Goal: Task Accomplishment & Management: Manage account settings

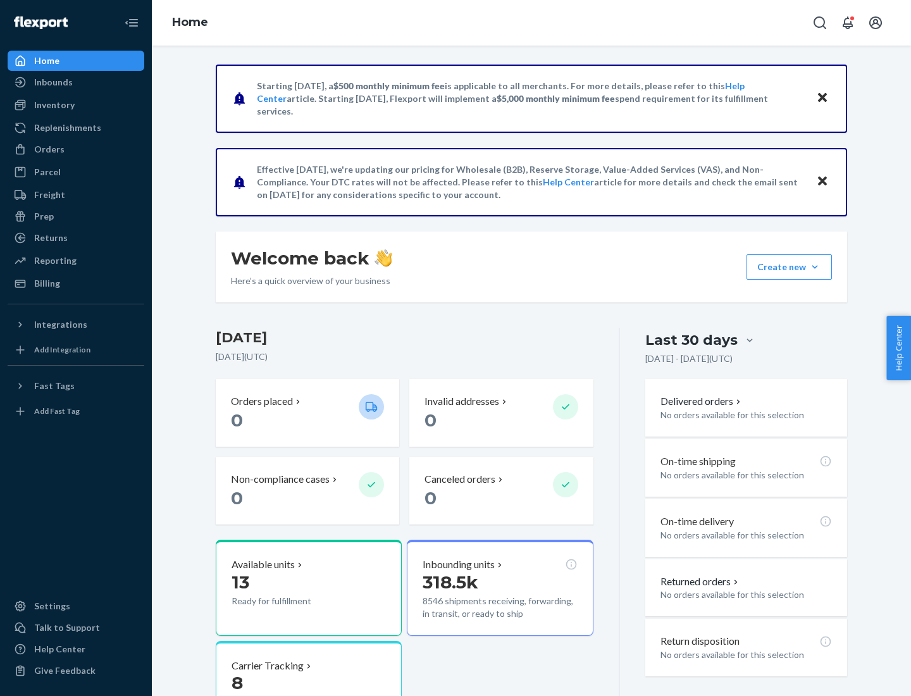
click at [815, 267] on button "Create new Create new inbound Create new order Create new product" at bounding box center [789, 266] width 85 height 25
click at [76, 82] on div "Inbounds" at bounding box center [76, 82] width 134 height 18
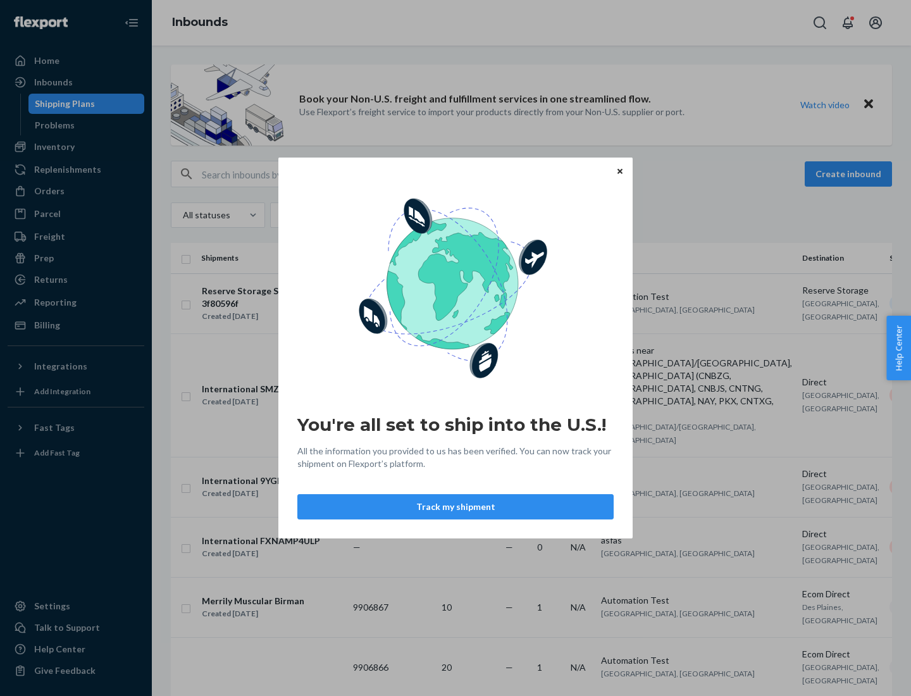
click at [456, 507] on button "Track my shipment" at bounding box center [455, 506] width 316 height 25
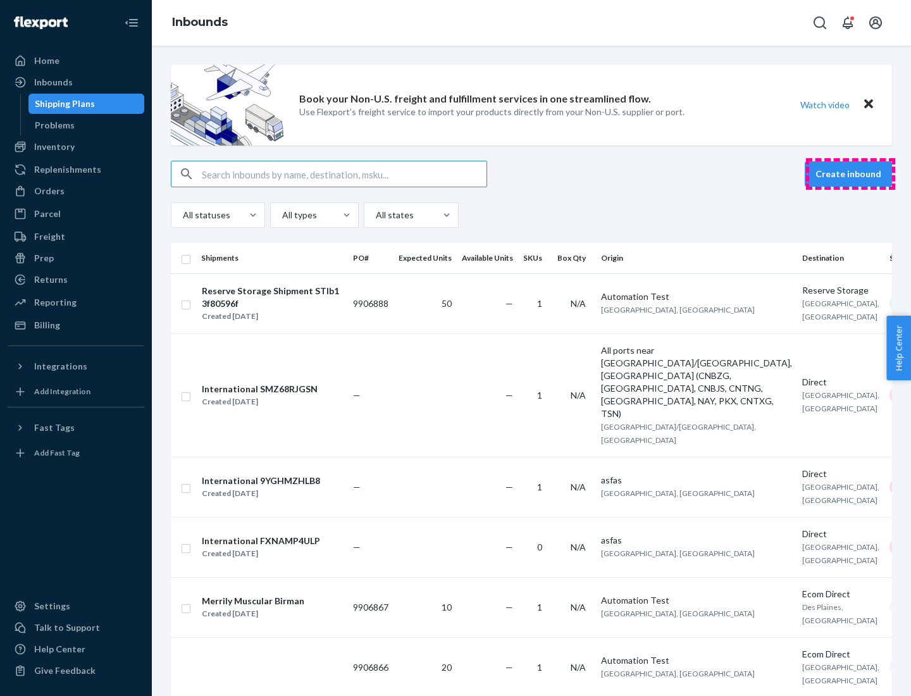
click at [851, 174] on button "Create inbound" at bounding box center [848, 173] width 87 height 25
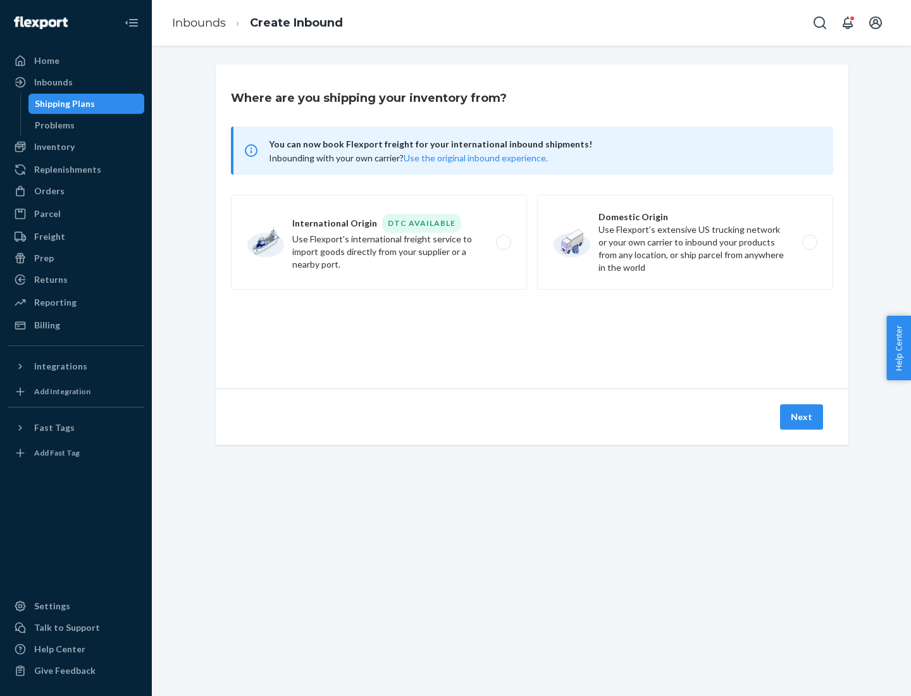
click at [379, 242] on label "International Origin DTC Available Use Flexport's international freight service…" at bounding box center [379, 242] width 296 height 95
click at [503, 242] on input "International Origin DTC Available Use Flexport's international freight service…" at bounding box center [507, 243] width 8 height 8
radio input "true"
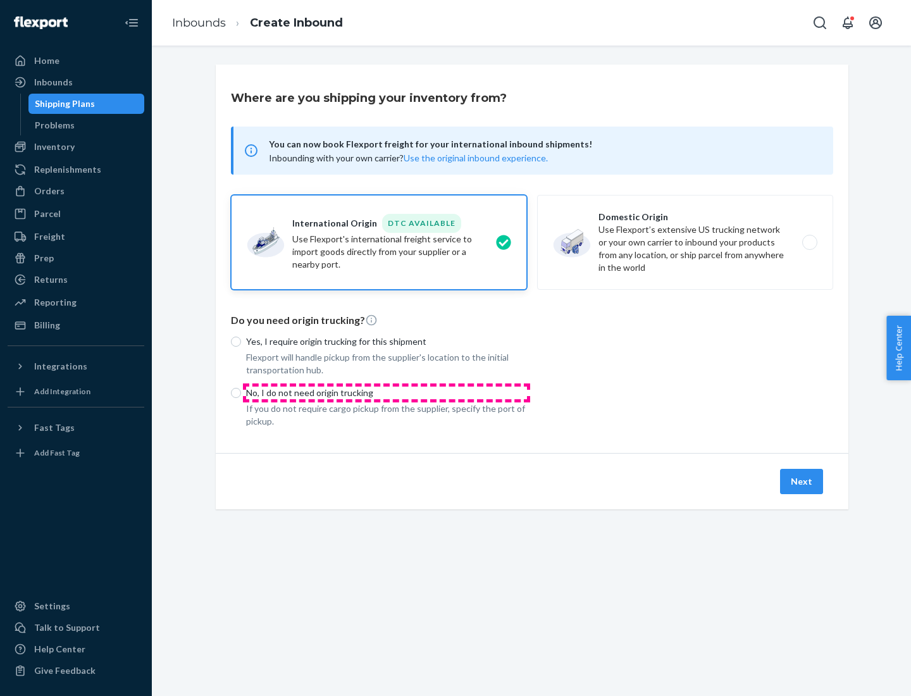
click at [387, 392] on p "No, I do not need origin trucking" at bounding box center [386, 393] width 281 height 13
click at [241, 392] on input "No, I do not need origin trucking" at bounding box center [236, 393] width 10 height 10
radio input "true"
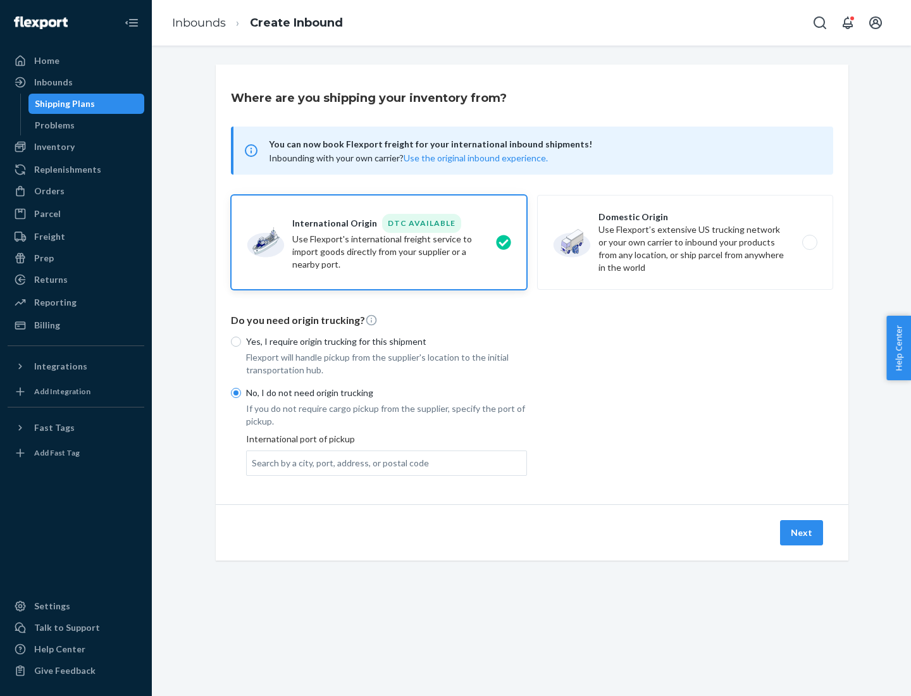
click at [337, 463] on div "Search by a city, port, address, or postal code" at bounding box center [340, 463] width 177 height 13
click at [253, 463] on input "Search by a city, port, address, or postal code" at bounding box center [252, 463] width 1 height 13
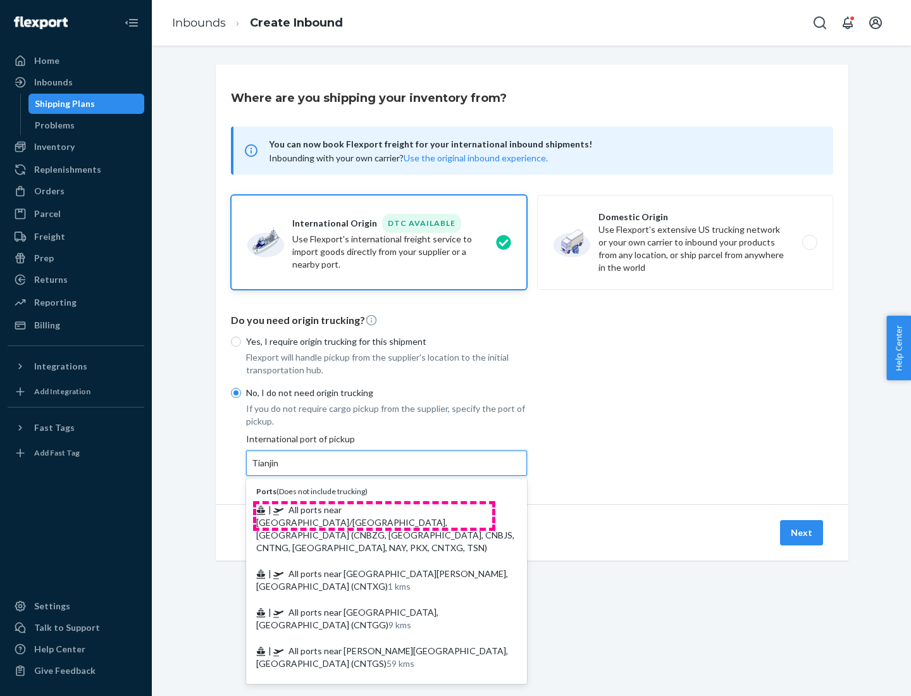
click at [374, 509] on span "| All ports near [GEOGRAPHIC_DATA]/[GEOGRAPHIC_DATA], [GEOGRAPHIC_DATA] (CNBZG,…" at bounding box center [385, 528] width 258 height 49
click at [280, 470] on input "Tianjin" at bounding box center [266, 463] width 28 height 13
type input "All ports near [GEOGRAPHIC_DATA]/[GEOGRAPHIC_DATA], [GEOGRAPHIC_DATA] (CNBZG, […"
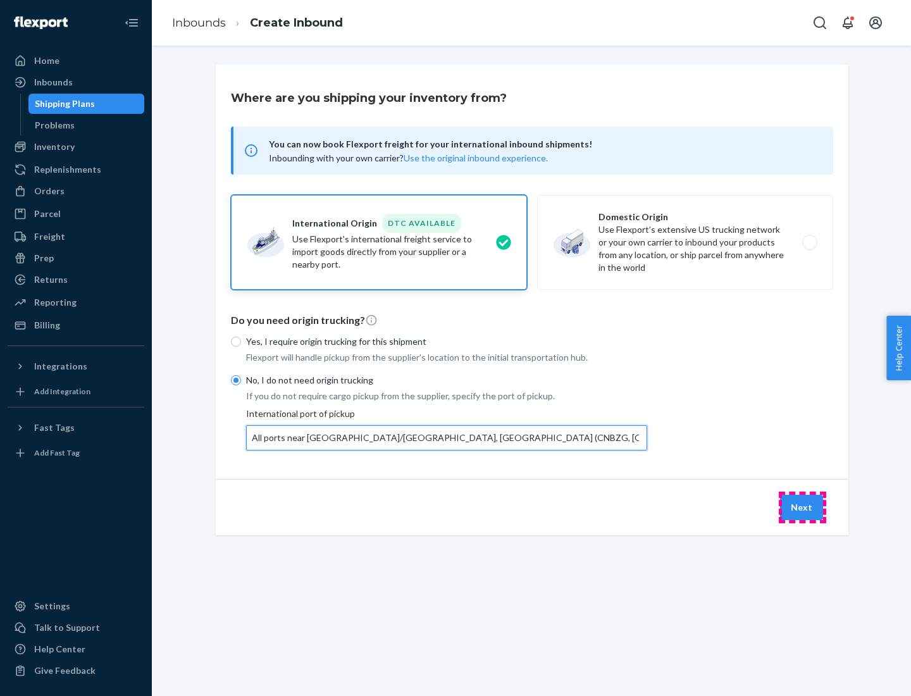
click at [802, 507] on button "Next" at bounding box center [801, 507] width 43 height 25
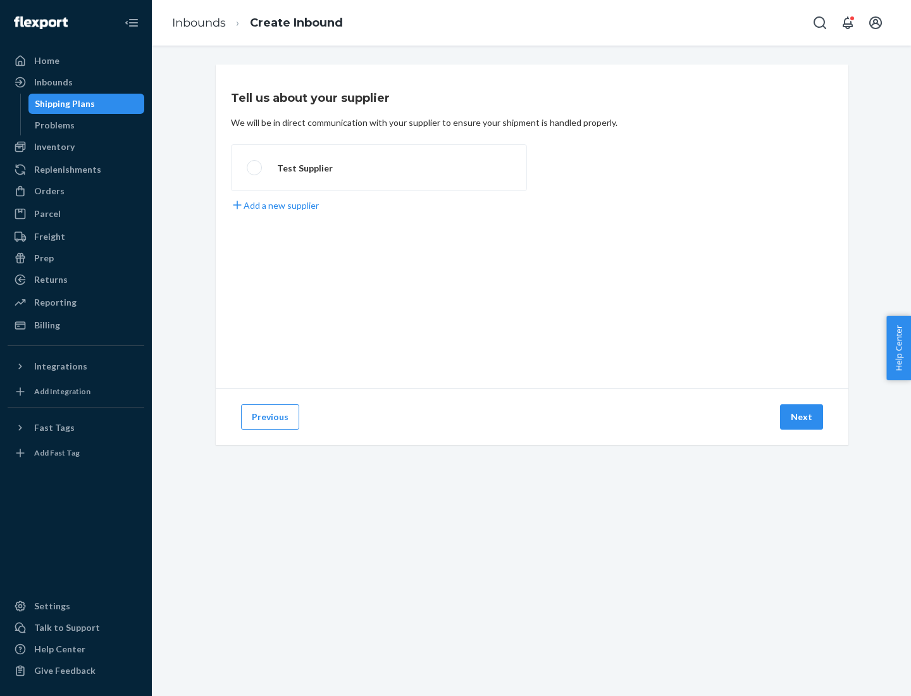
click at [379, 168] on label "Test Supplier" at bounding box center [379, 167] width 296 height 47
click at [255, 168] on input "Test Supplier" at bounding box center [251, 168] width 8 height 8
radio input "true"
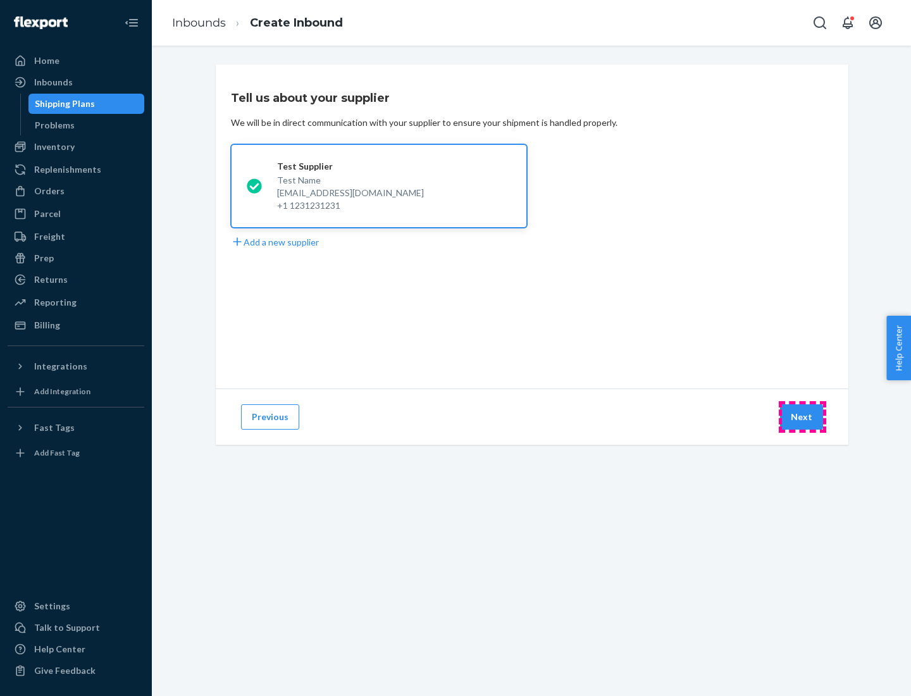
click at [802, 417] on button "Next" at bounding box center [801, 416] width 43 height 25
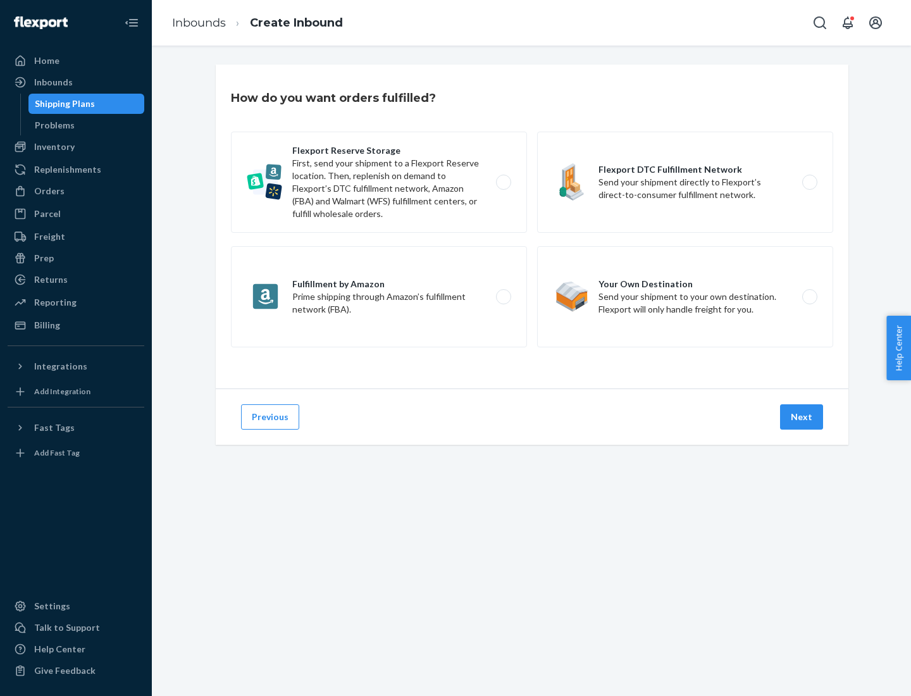
click at [532, 227] on div "Flexport Reserve Storage First, send your shipment to a Flexport Reserve locati…" at bounding box center [532, 241] width 602 height 219
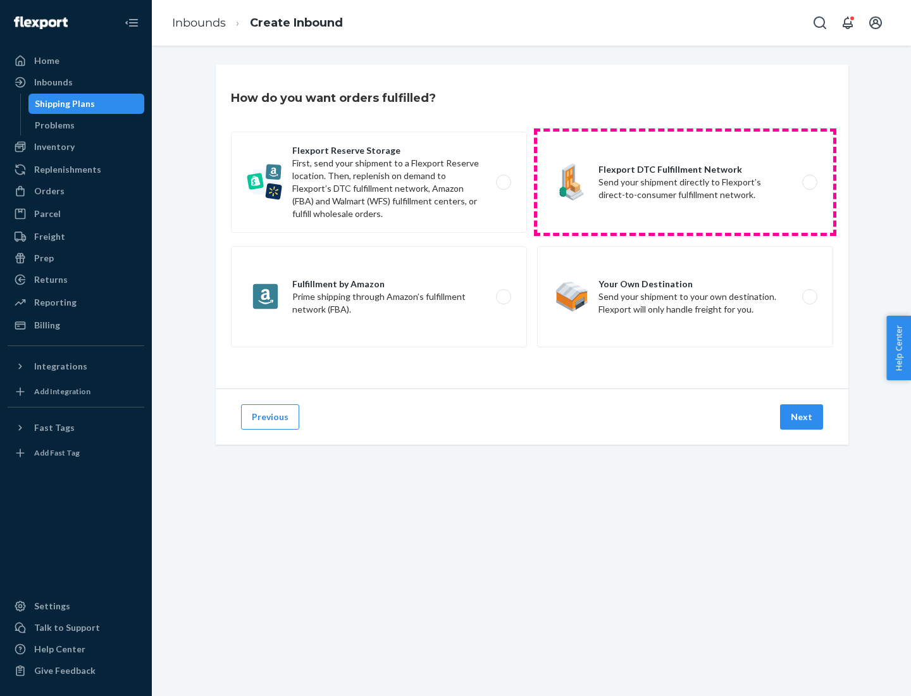
click at [685, 182] on label "Flexport DTC Fulfillment Network Send your shipment directly to Flexport’s dire…" at bounding box center [685, 182] width 296 height 101
click at [809, 182] on input "Flexport DTC Fulfillment Network Send your shipment directly to Flexport’s dire…" at bounding box center [813, 182] width 8 height 8
radio input "true"
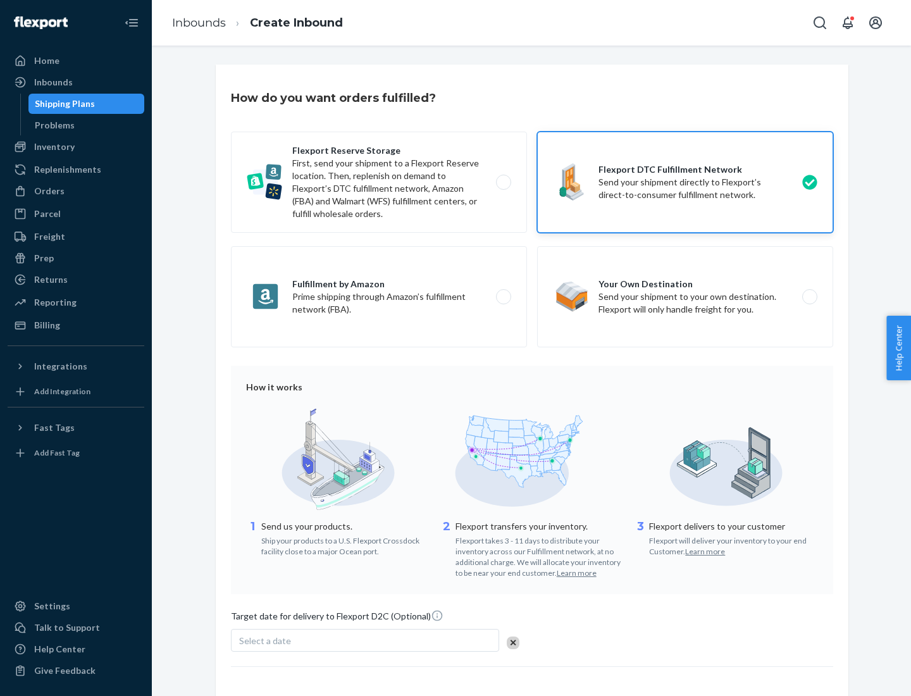
scroll to position [93, 0]
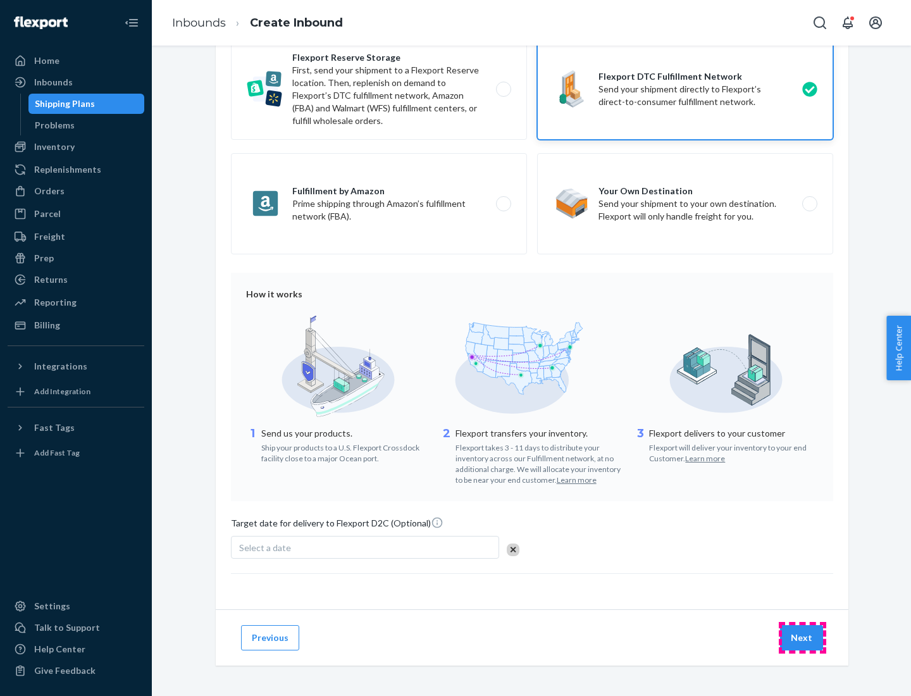
click at [802, 637] on button "Next" at bounding box center [801, 637] width 43 height 25
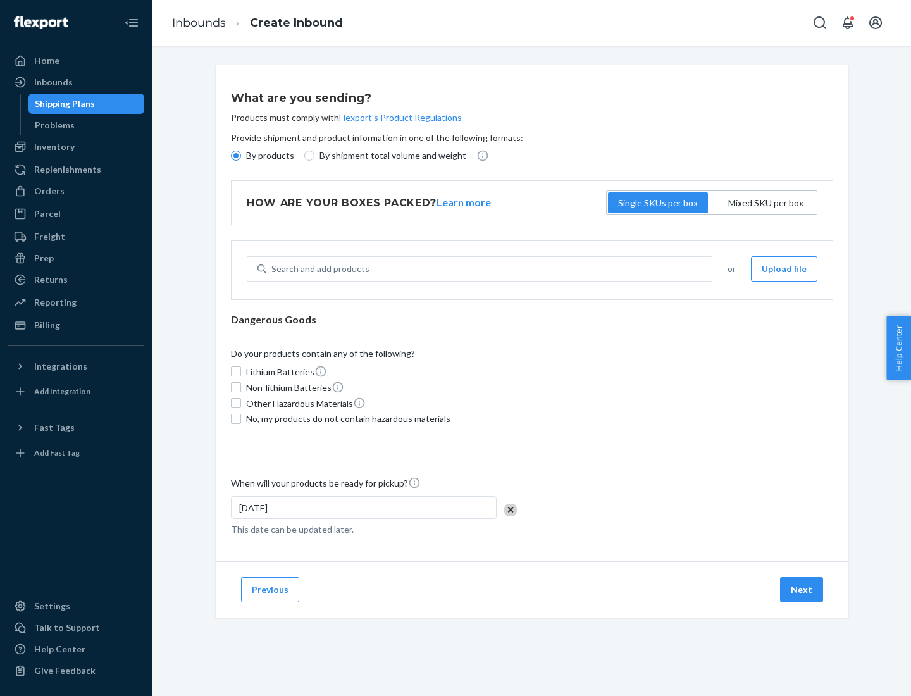
click at [269, 156] on p "By products" at bounding box center [270, 155] width 48 height 13
click at [241, 156] on input "By products" at bounding box center [236, 156] width 10 height 10
click at [318, 269] on div "Search and add products" at bounding box center [320, 269] width 98 height 13
click at [273, 269] on input "Search and add products" at bounding box center [271, 269] width 1 height 13
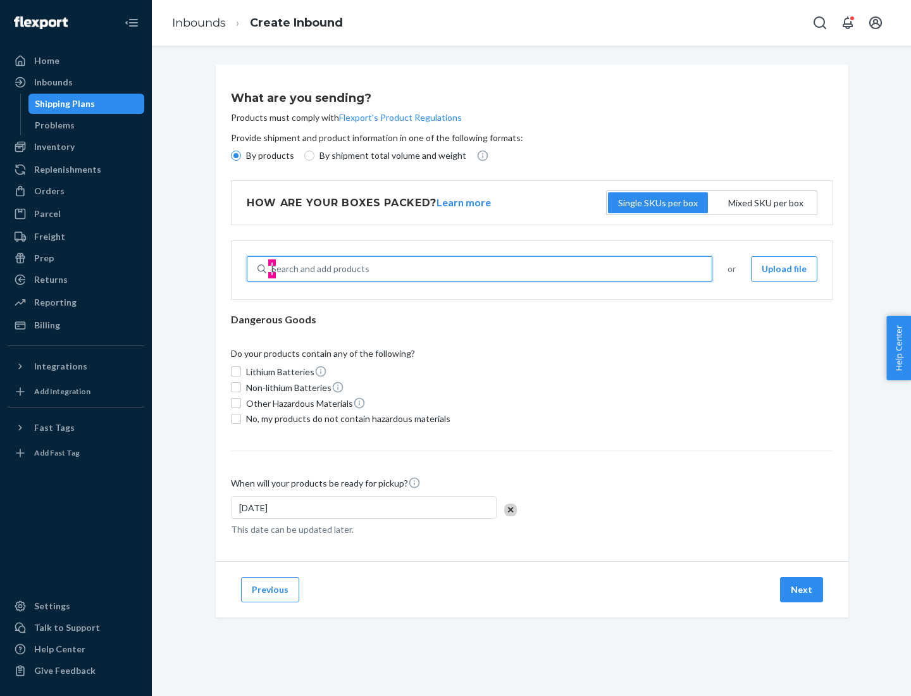
type input "basic"
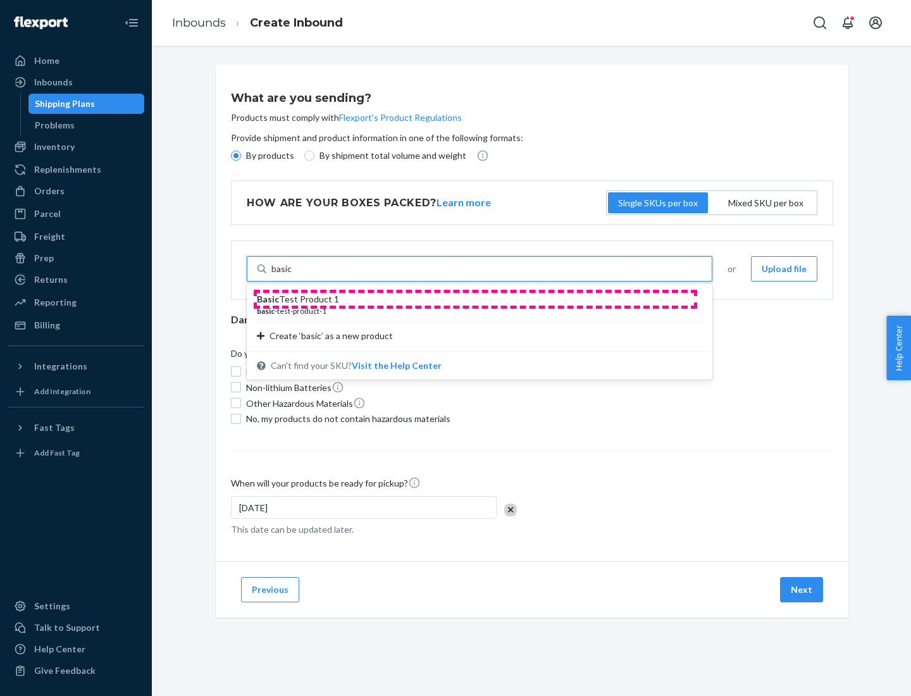
click at [475, 299] on div "Basic Test Product 1" at bounding box center [474, 299] width 435 height 13
click at [292, 275] on input "basic" at bounding box center [281, 269] width 21 height 13
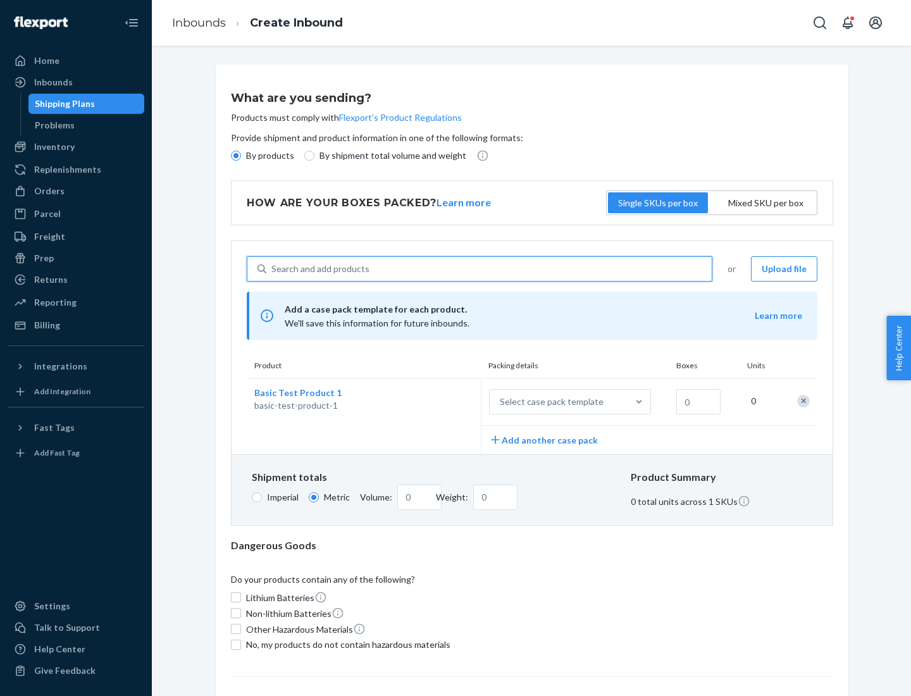
scroll to position [31, 0]
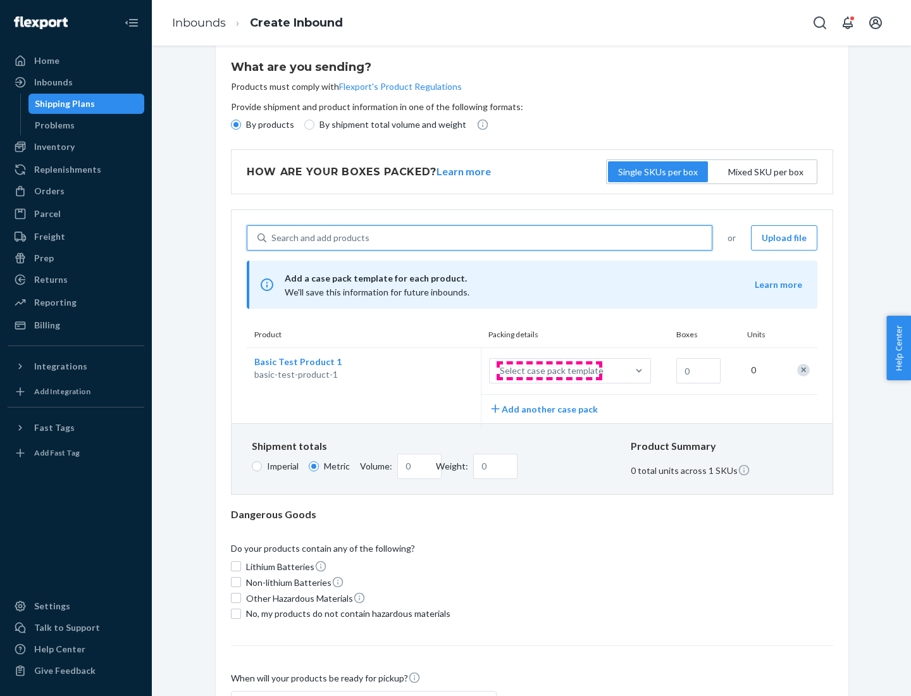
click at [549, 371] on div "Select case pack template" at bounding box center [552, 371] width 104 height 13
click at [437, 371] on input "Select case pack template" at bounding box center [437, 371] width 0 height 0
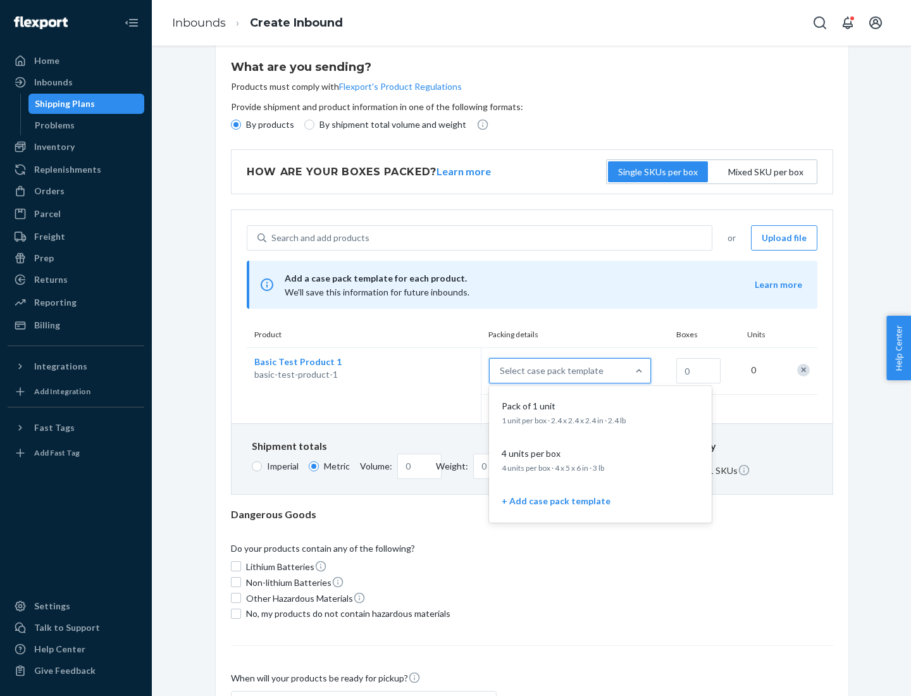
scroll to position [73, 0]
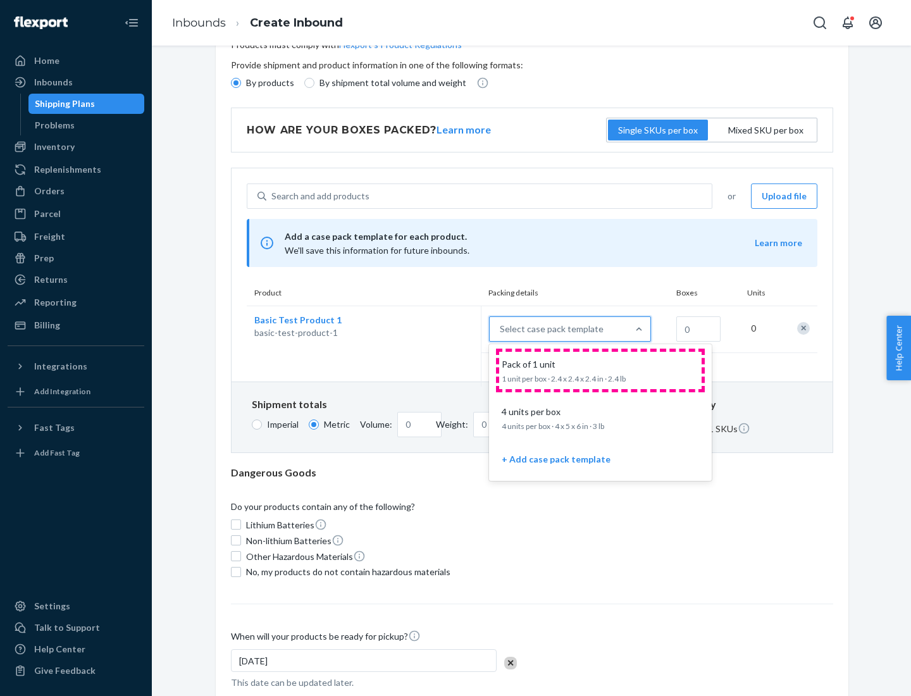
click at [601, 370] on div "Pack of 1 unit" at bounding box center [598, 364] width 203 height 13
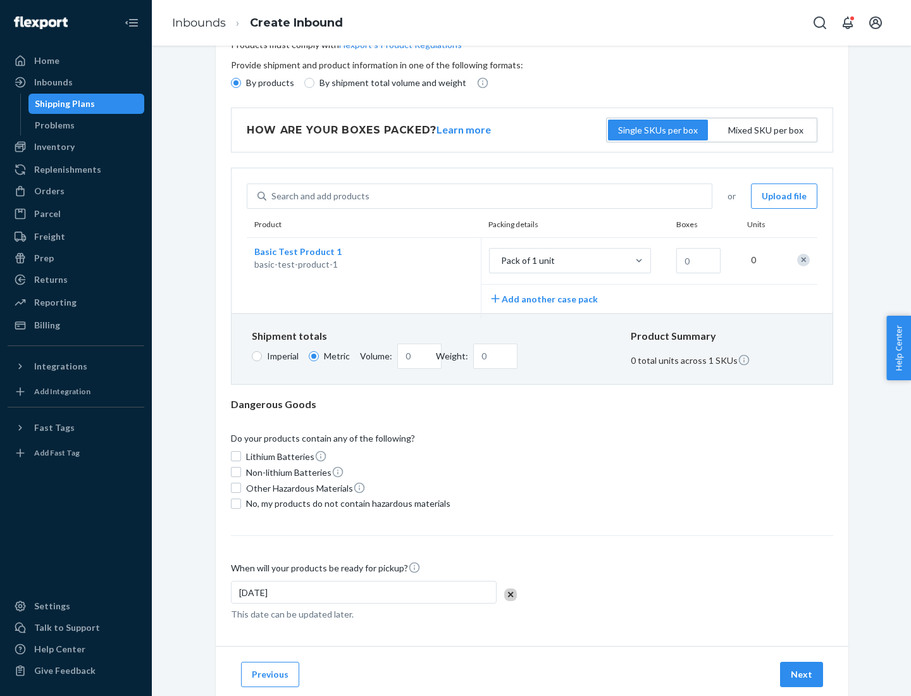
scroll to position [0, 0]
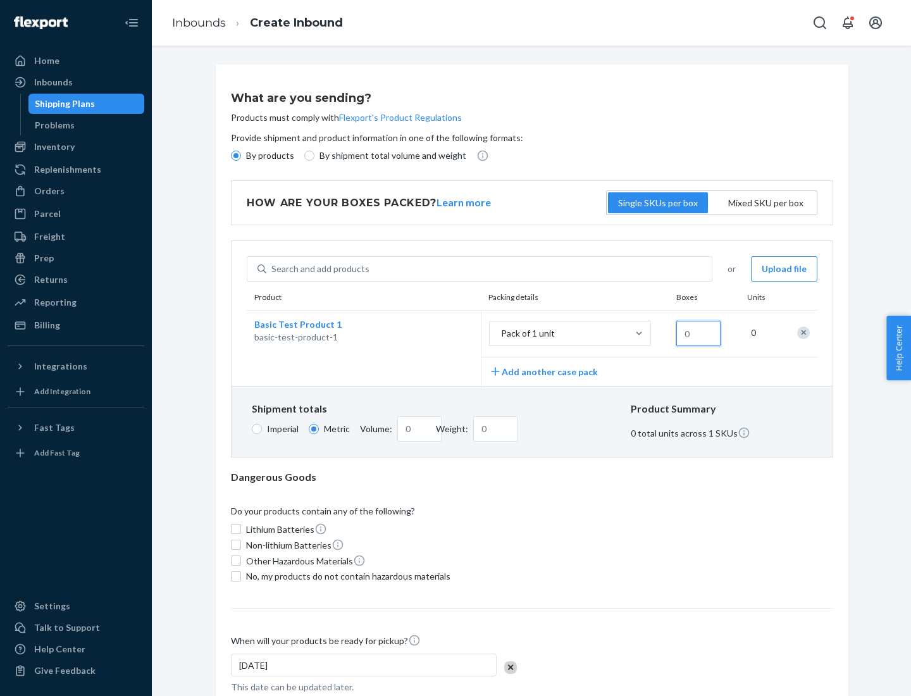
type input "1.09"
type input "1"
type input "10.89"
type input "10"
type input "0.02"
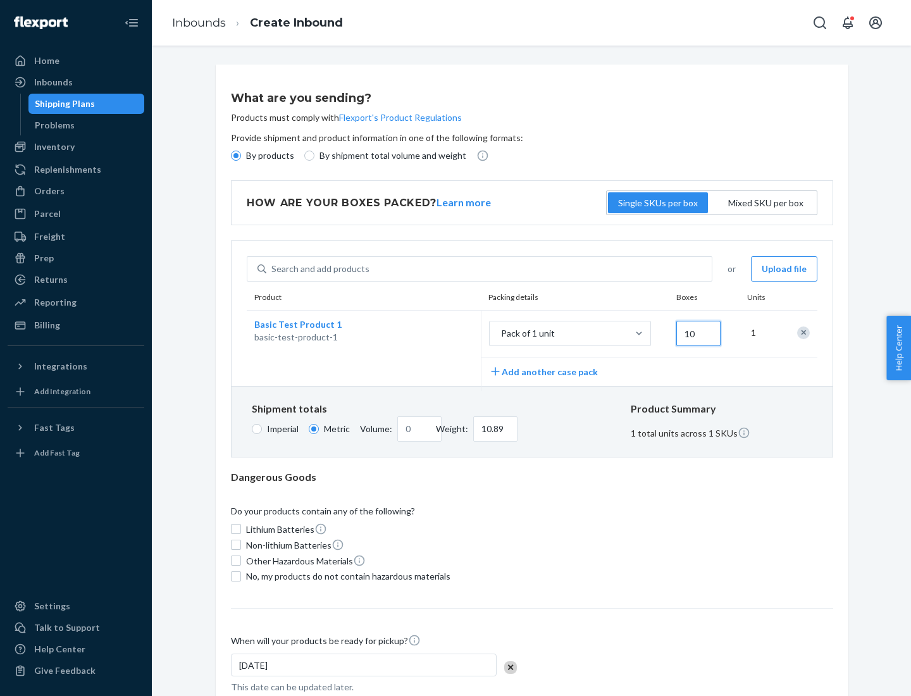
type input "108.86"
type input "100"
type input "0.23"
type input "1088.62"
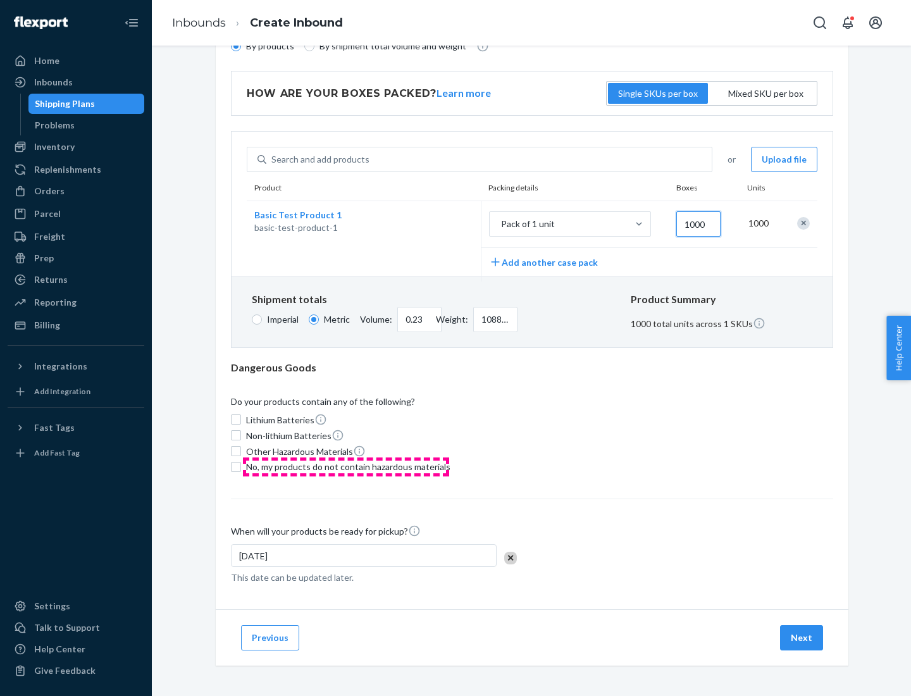
type input "1000"
click at [346, 466] on span "No, my products do not contain hazardous materials" at bounding box center [348, 467] width 204 height 13
click at [241, 466] on input "No, my products do not contain hazardous materials" at bounding box center [236, 467] width 10 height 10
checkbox input "true"
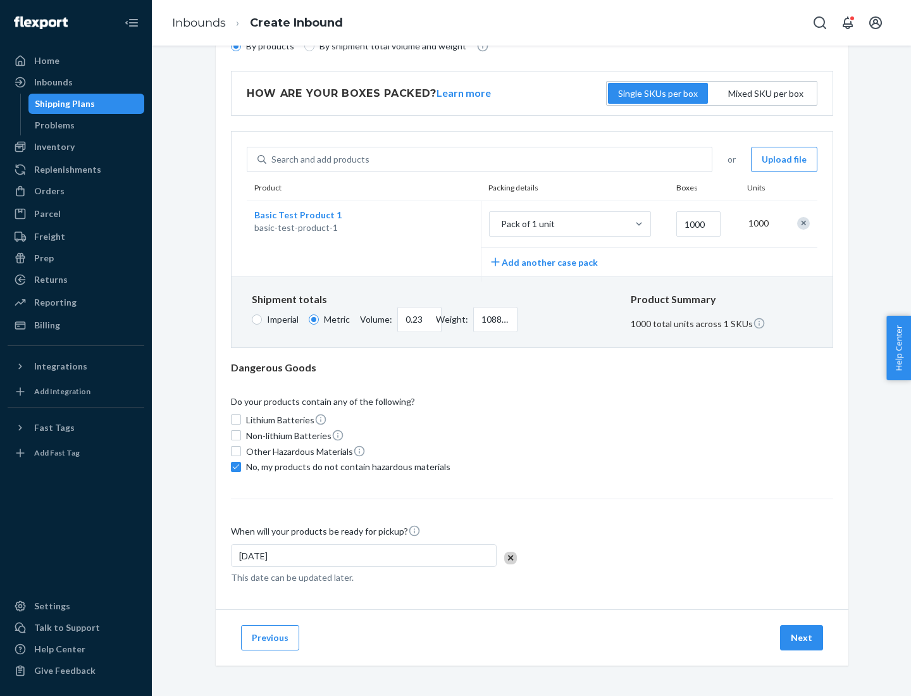
click at [802, 637] on button "Next" at bounding box center [801, 637] width 43 height 25
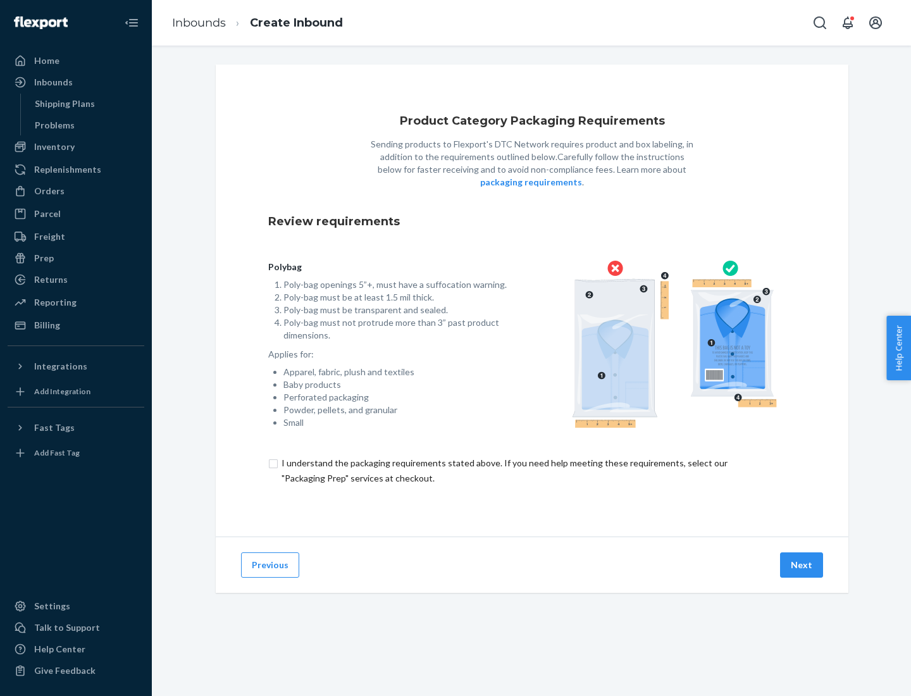
click at [532, 470] on input "checkbox" at bounding box center [532, 471] width 528 height 30
checkbox input "true"
click at [802, 565] on button "Next" at bounding box center [801, 564] width 43 height 25
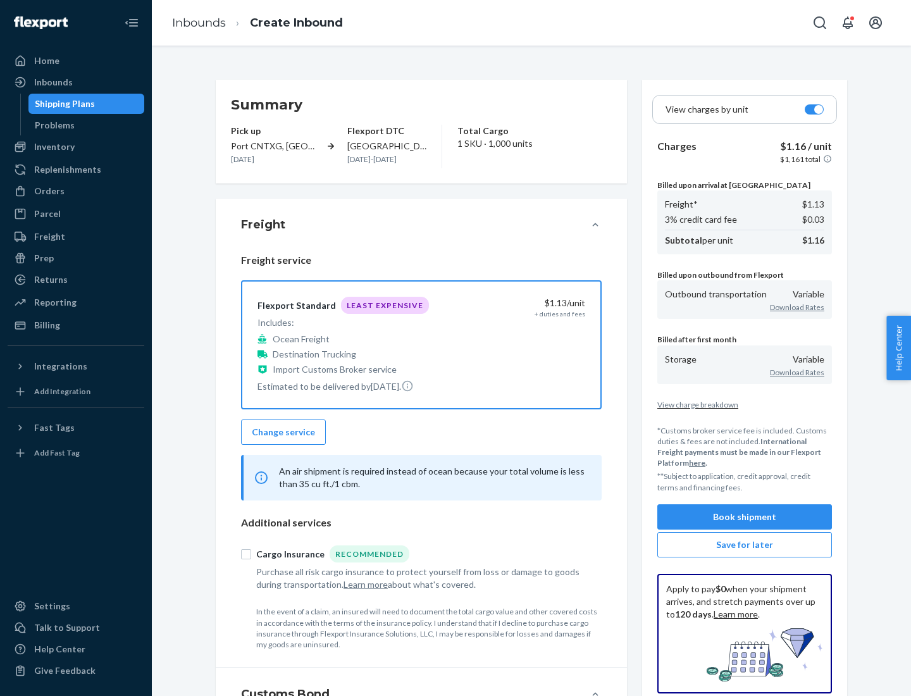
scroll to position [146, 0]
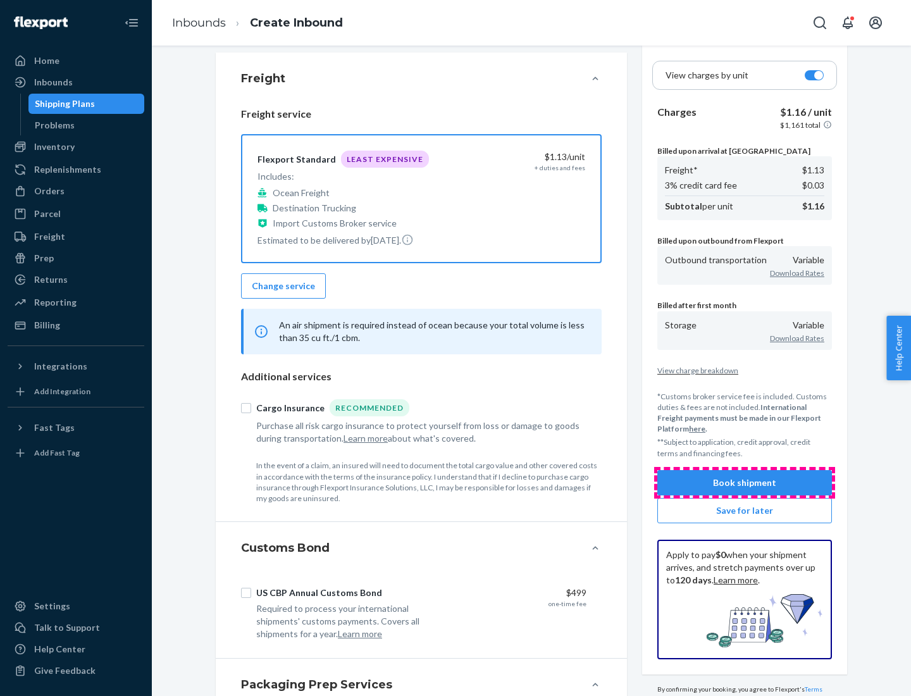
click at [745, 482] on button "Book shipment" at bounding box center [745, 482] width 175 height 25
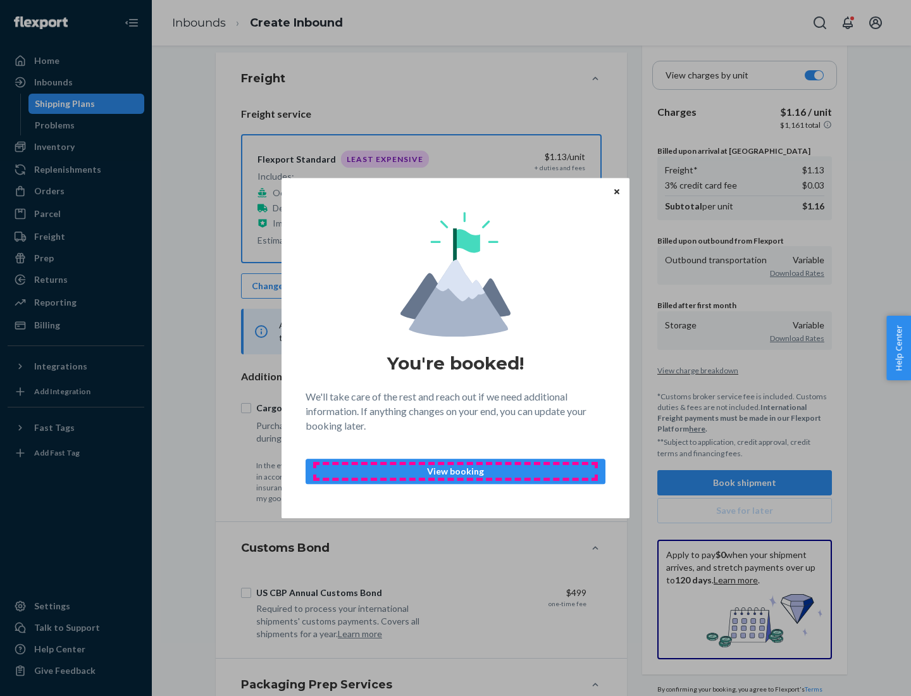
click at [456, 471] on p "View booking" at bounding box center [455, 471] width 278 height 13
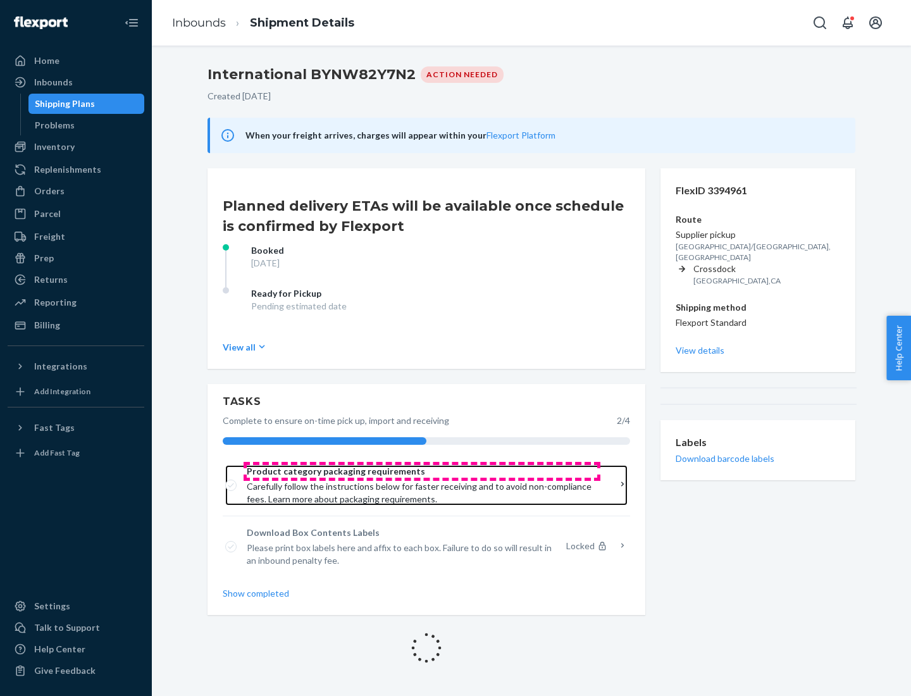
click at [422, 471] on span "Product category packaging requirements" at bounding box center [422, 471] width 351 height 13
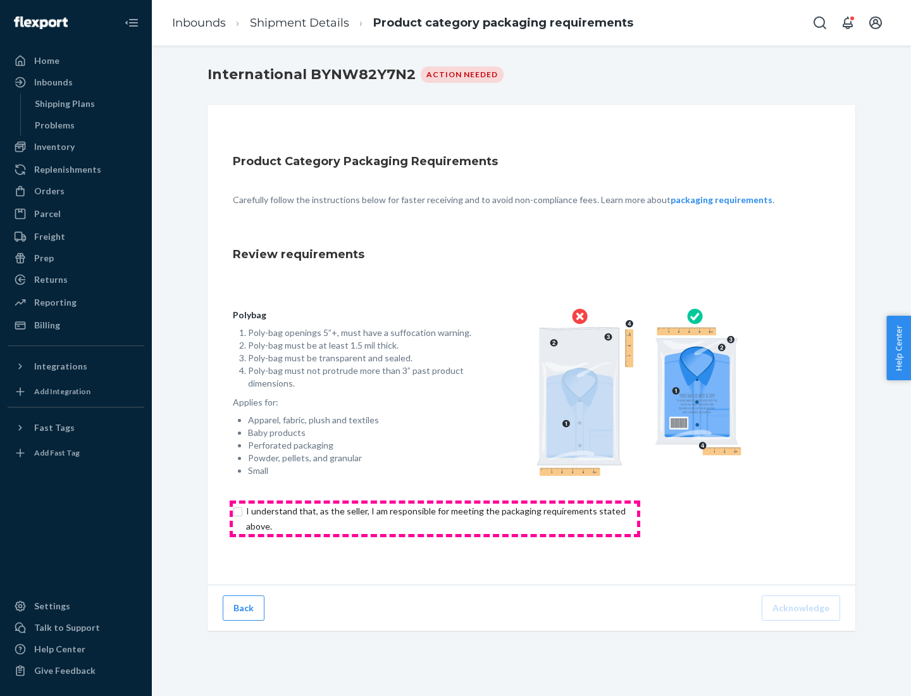
click at [435, 518] on input "checkbox" at bounding box center [443, 519] width 421 height 30
checkbox input "true"
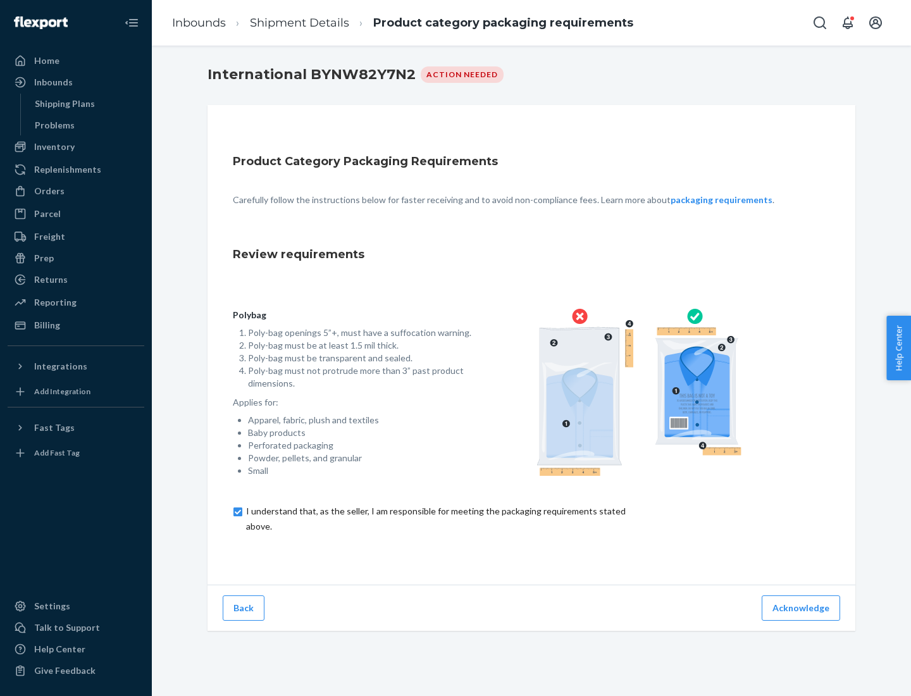
click at [802, 608] on button "Acknowledge" at bounding box center [801, 608] width 78 height 25
